Goal: Task Accomplishment & Management: Manage account settings

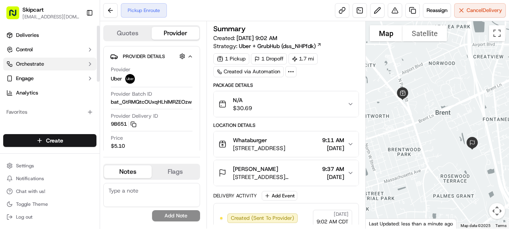
click at [34, 65] on span "Orchestrate" at bounding box center [30, 63] width 28 height 7
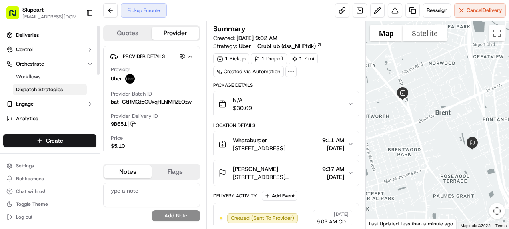
click at [34, 87] on span "Dispatch Strategies" at bounding box center [39, 89] width 47 height 7
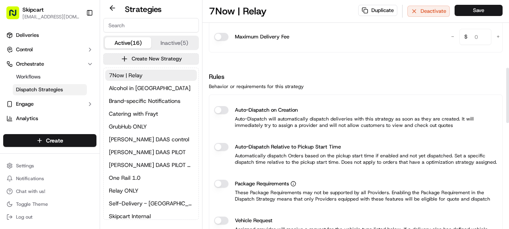
scroll to position [285, 0]
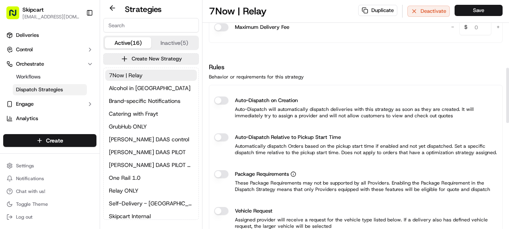
drag, startPoint x: 507, startPoint y: 38, endPoint x: 507, endPoint y: 107, distance: 68.8
click at [507, 107] on div at bounding box center [507, 95] width 3 height 55
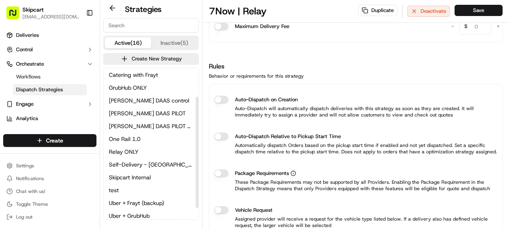
scroll to position [55, 0]
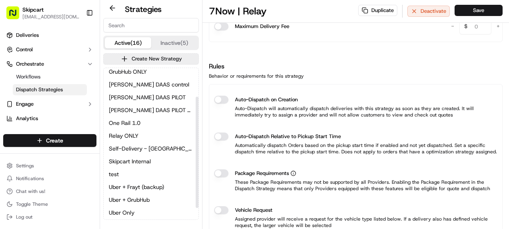
drag, startPoint x: 197, startPoint y: 104, endPoint x: 199, endPoint y: 150, distance: 46.4
click at [198, 150] on div at bounding box center [197, 151] width 3 height 111
click at [136, 174] on button "test" at bounding box center [151, 173] width 92 height 11
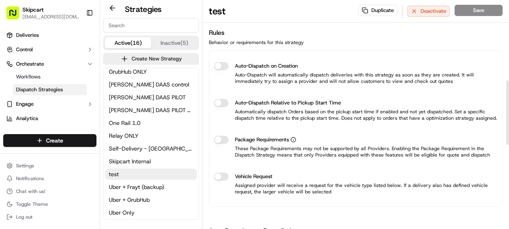
click at [220, 62] on button "Auto-Dispatch on Creation" at bounding box center [221, 66] width 14 height 8
click at [221, 101] on button "Auto-Dispatch Relative to Pickup Start Time" at bounding box center [221, 103] width 14 height 8
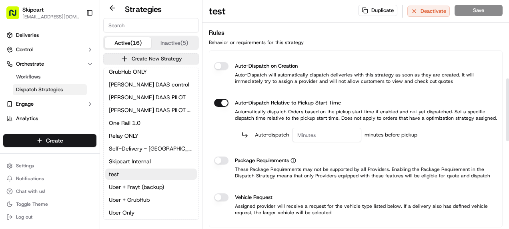
click at [222, 66] on button "Auto-Dispatch on Creation" at bounding box center [221, 66] width 14 height 8
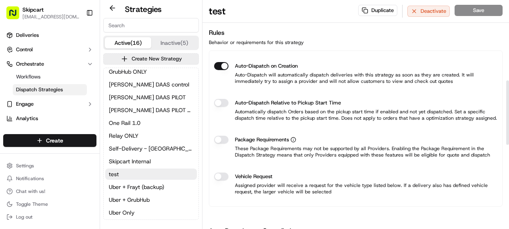
click at [224, 103] on button "Auto-Dispatch Relative to Pickup Start Time" at bounding box center [221, 103] width 14 height 8
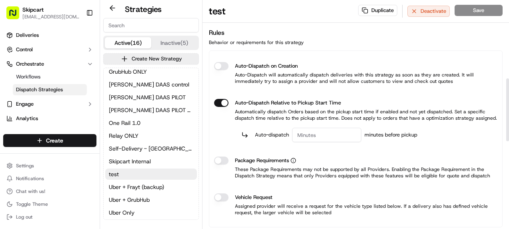
click at [219, 159] on button "Package Requirements" at bounding box center [221, 160] width 14 height 8
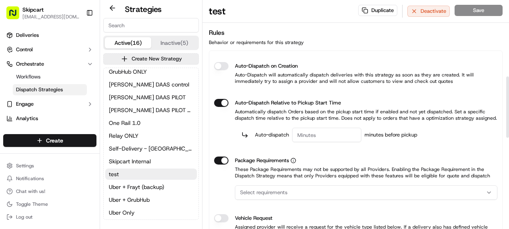
click at [247, 193] on span "Select requirements" at bounding box center [263, 192] width 47 height 7
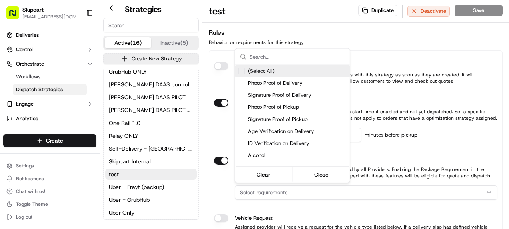
click at [227, 200] on html "Skipcart [EMAIL_ADDRESS][DOMAIN_NAME] Toggle Sidebar Deliveries Control Orchest…" at bounding box center [254, 114] width 509 height 229
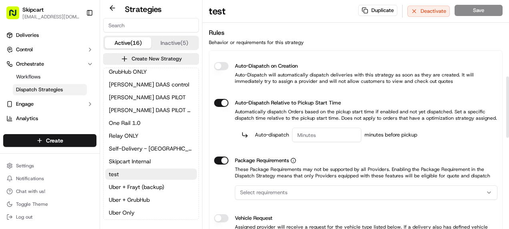
click at [224, 217] on button "Vehicle Request" at bounding box center [221, 218] width 14 height 8
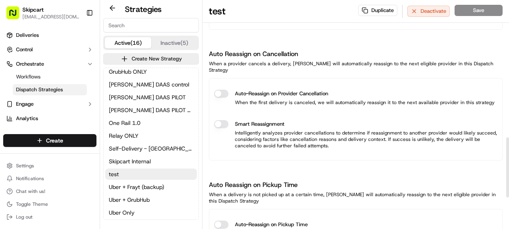
drag, startPoint x: 507, startPoint y: 104, endPoint x: 493, endPoint y: 167, distance: 64.5
click at [506, 167] on div at bounding box center [507, 167] width 3 height 60
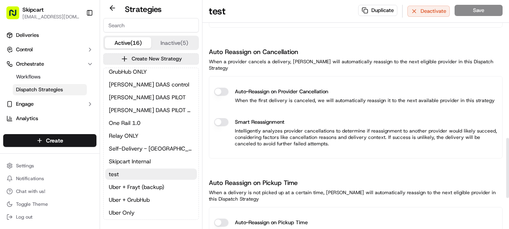
click at [218, 218] on button "Auto-Reassign on Pickup Time" at bounding box center [221, 222] width 14 height 8
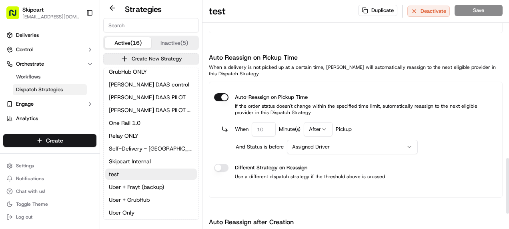
scroll to position [652, 0]
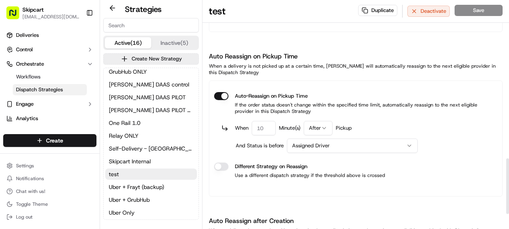
drag, startPoint x: 508, startPoint y: 135, endPoint x: 501, endPoint y: 166, distance: 31.4
click at [506, 166] on div at bounding box center [507, 186] width 3 height 56
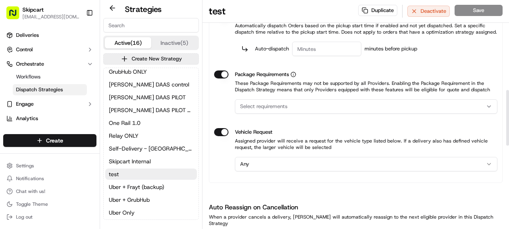
drag, startPoint x: 507, startPoint y: 170, endPoint x: 509, endPoint y: 101, distance: 68.8
click at [508, 101] on div at bounding box center [507, 118] width 3 height 56
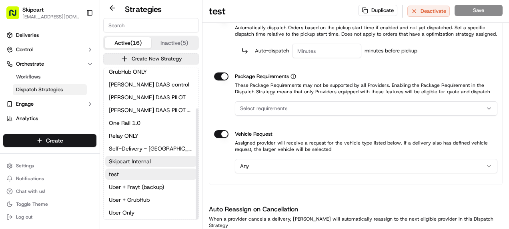
click at [137, 158] on span "Skipcart Internal" at bounding box center [130, 161] width 42 height 8
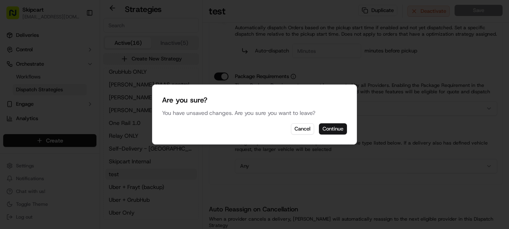
click at [333, 130] on button "Continue" at bounding box center [333, 128] width 28 height 11
